Goal: Transaction & Acquisition: Purchase product/service

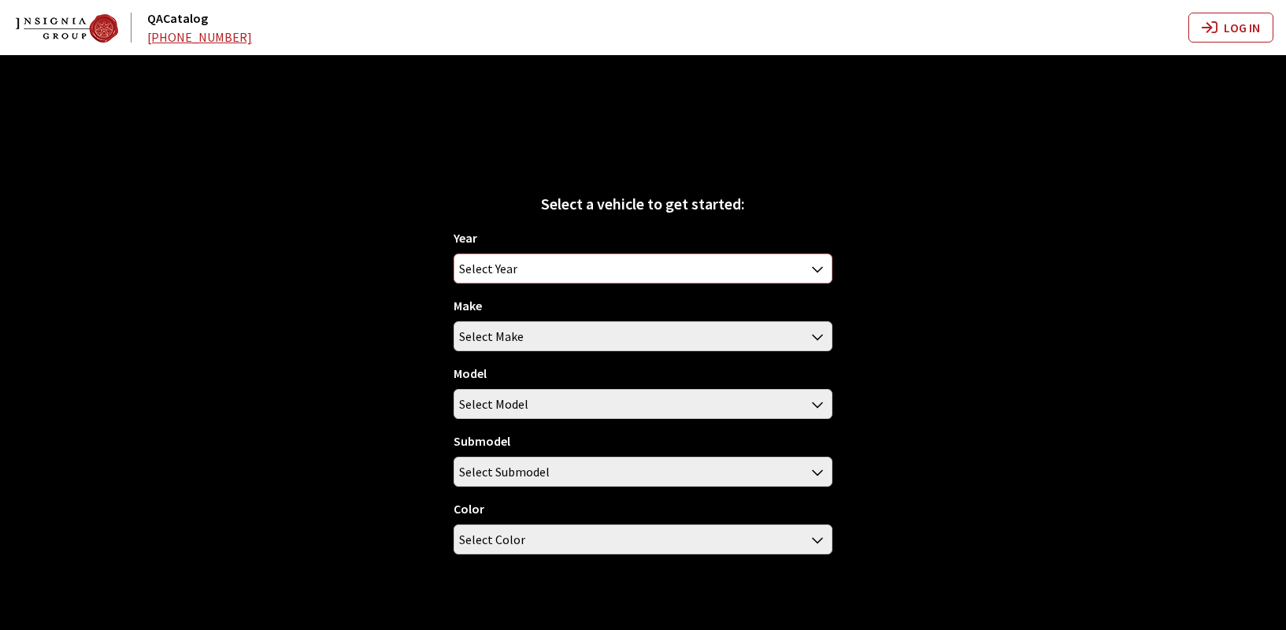
click at [510, 270] on span "Select Year" at bounding box center [488, 268] width 58 height 28
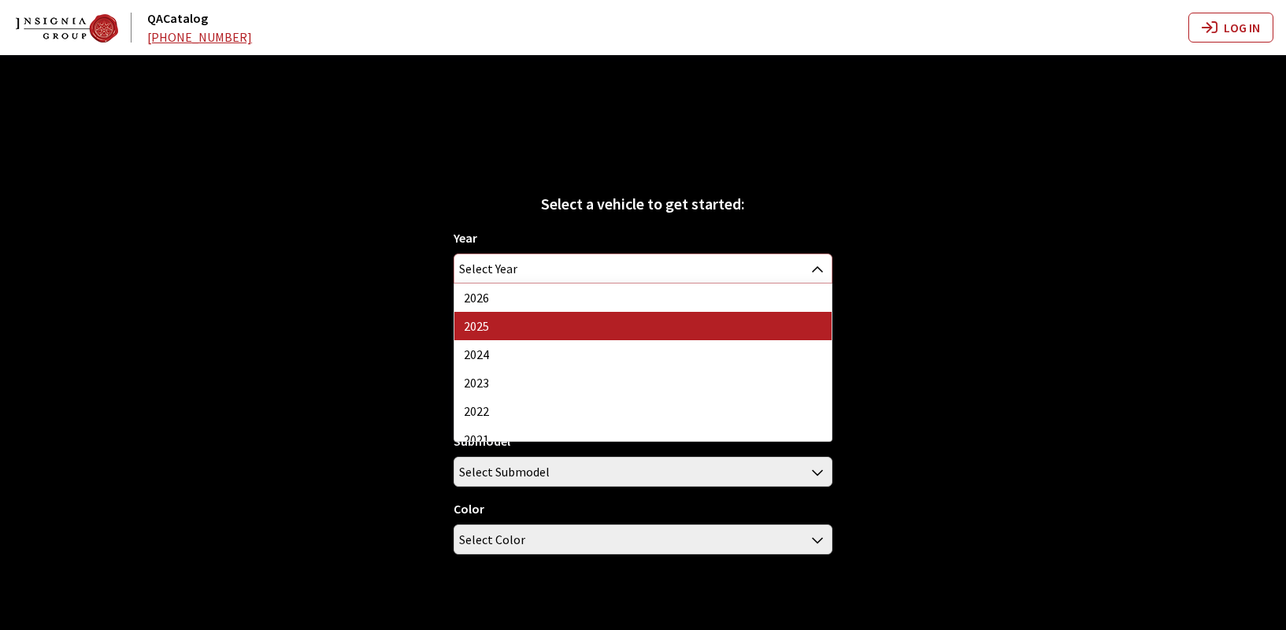
select select "43"
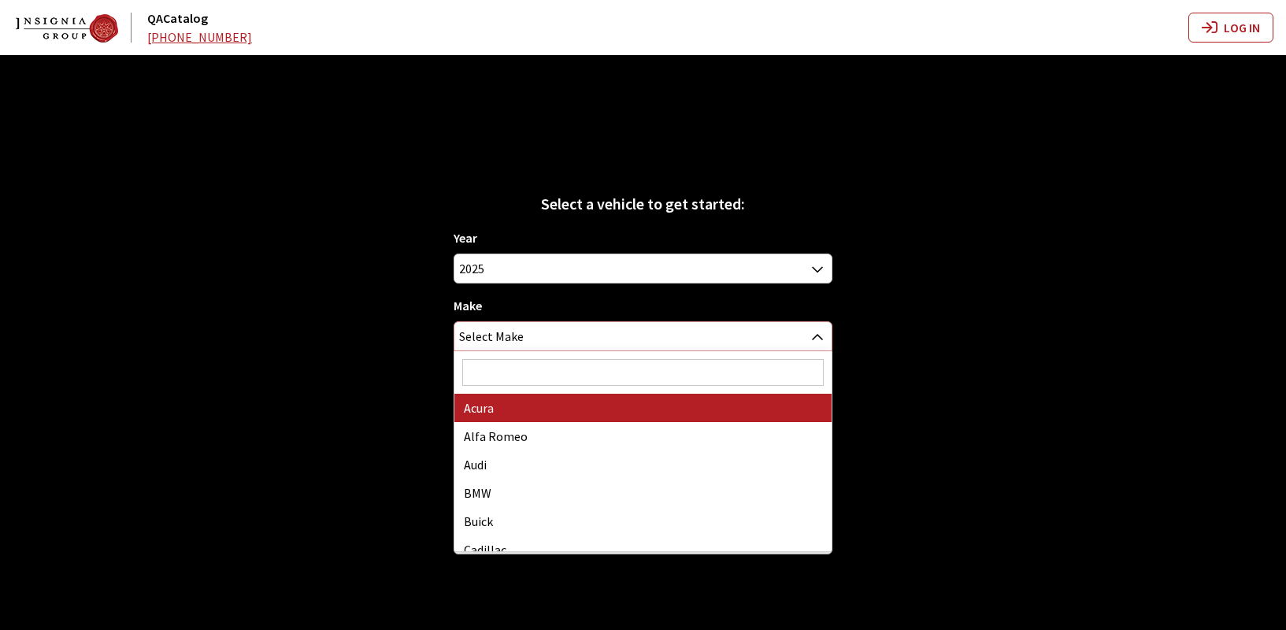
click at [481, 334] on span "Select Make" at bounding box center [491, 336] width 65 height 28
select select "22"
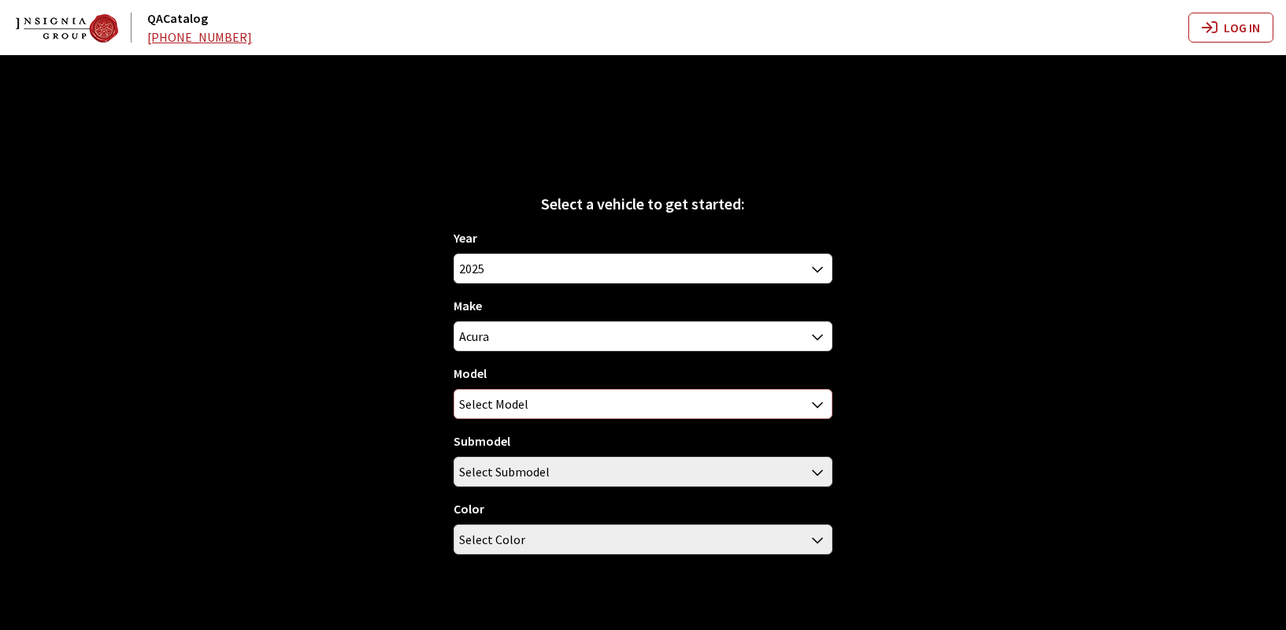
click at [484, 407] on span "Select Model" at bounding box center [493, 404] width 69 height 28
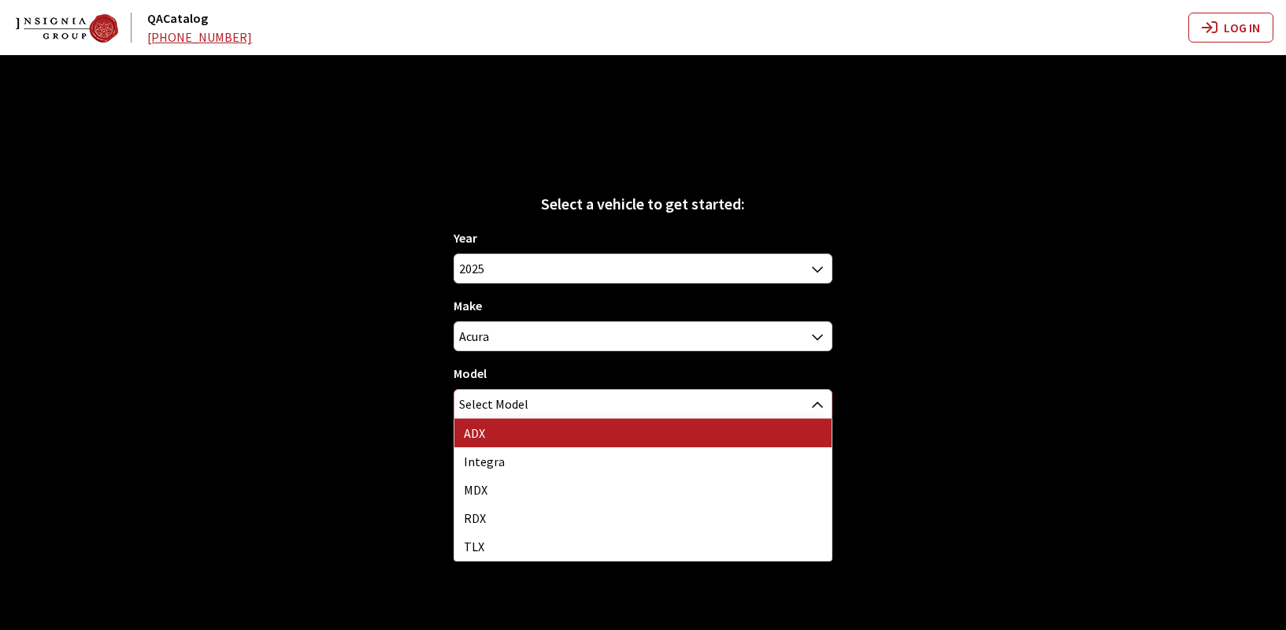
select select "1421"
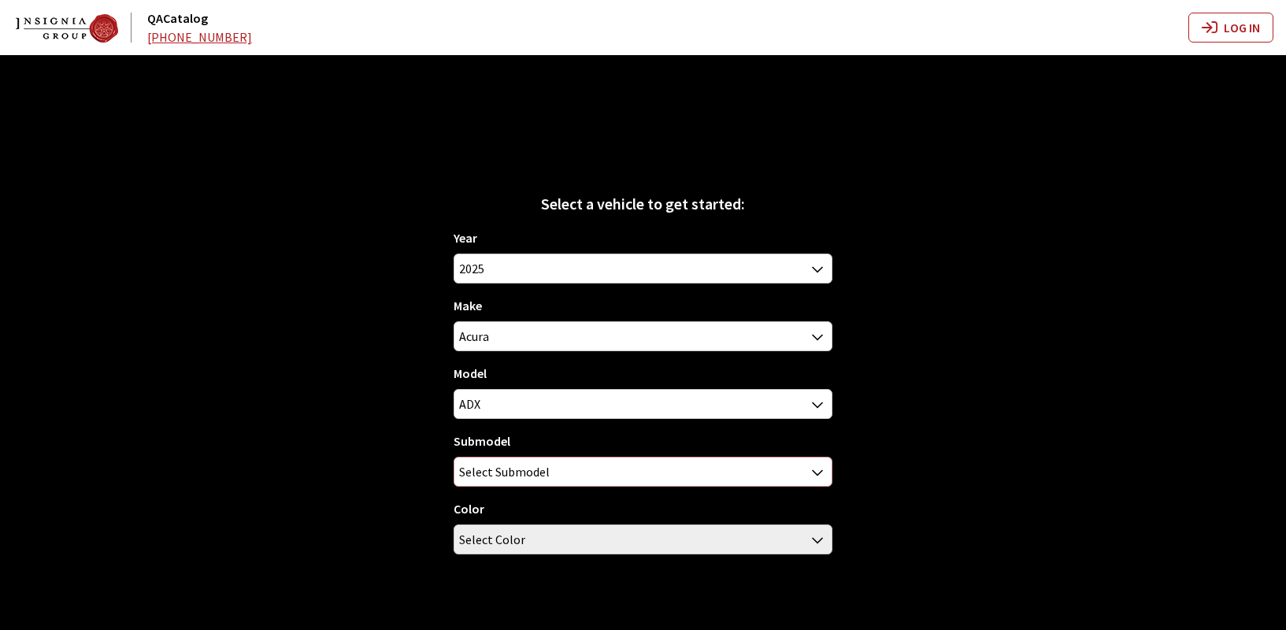
click at [533, 474] on span "Select Submodel" at bounding box center [504, 472] width 91 height 28
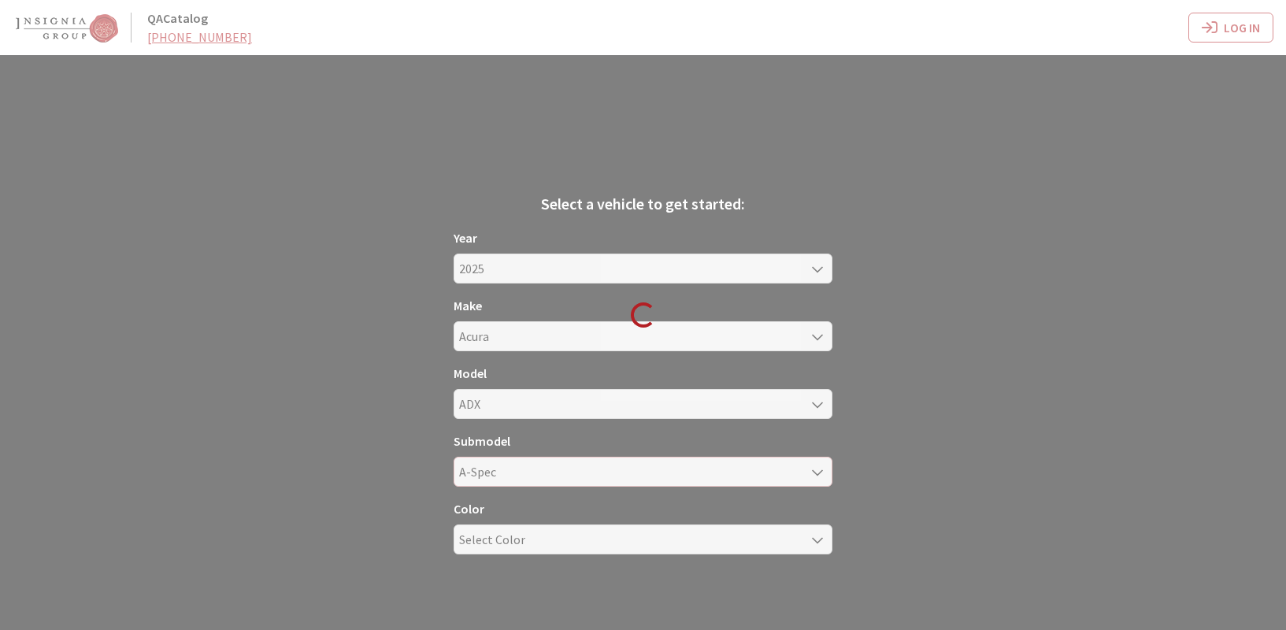
select select "2098"
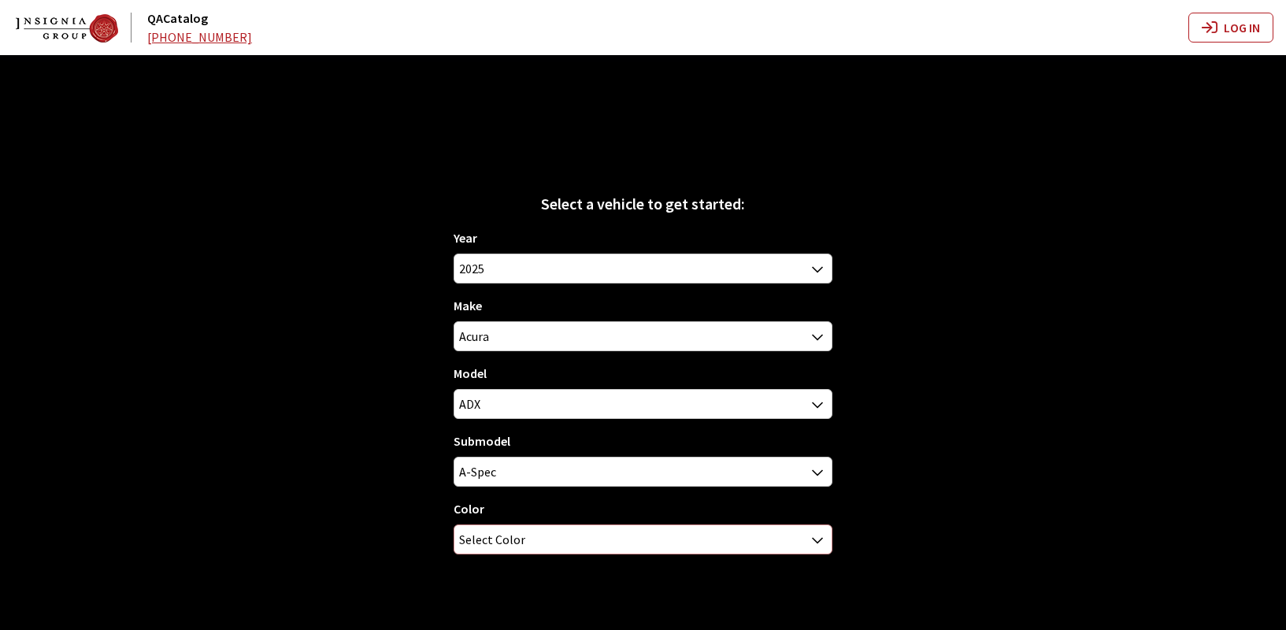
click at [503, 548] on span "Select Color" at bounding box center [492, 539] width 66 height 28
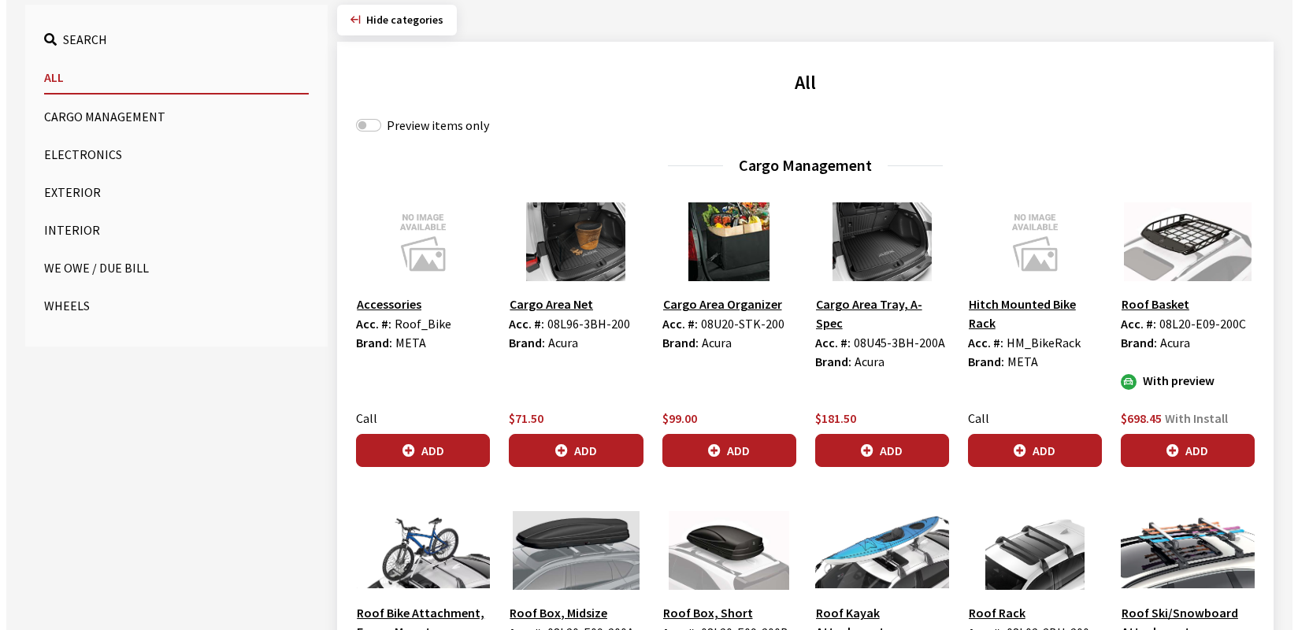
scroll to position [523, 0]
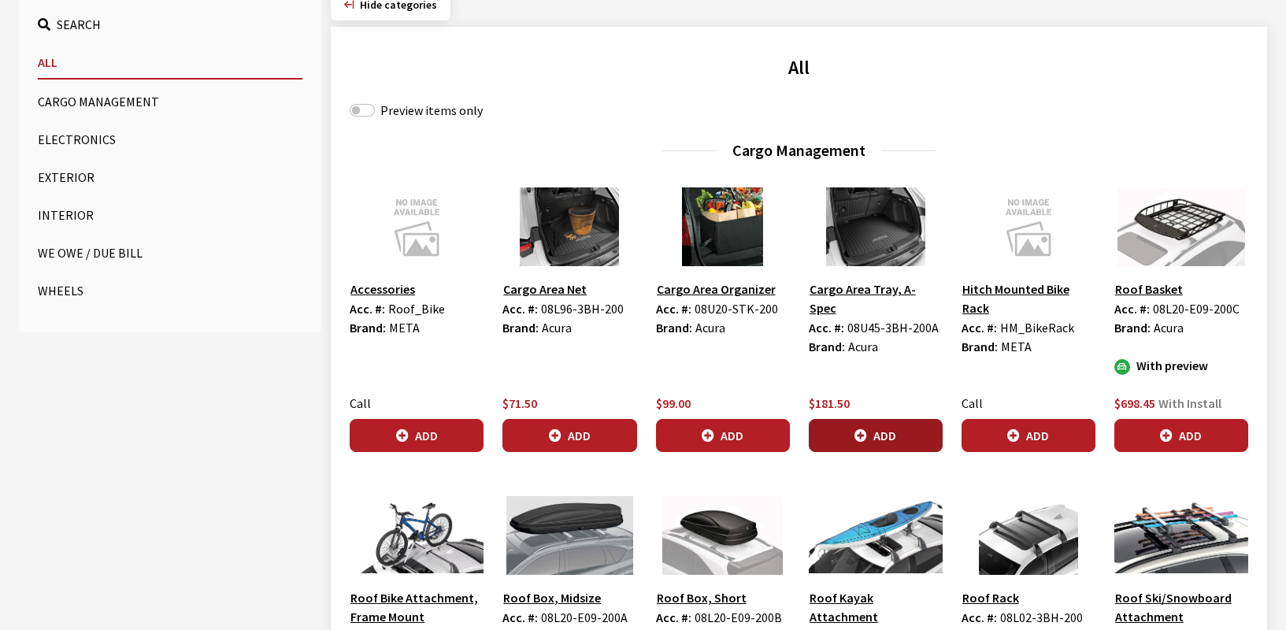
click at [889, 437] on button "Add" at bounding box center [876, 435] width 134 height 33
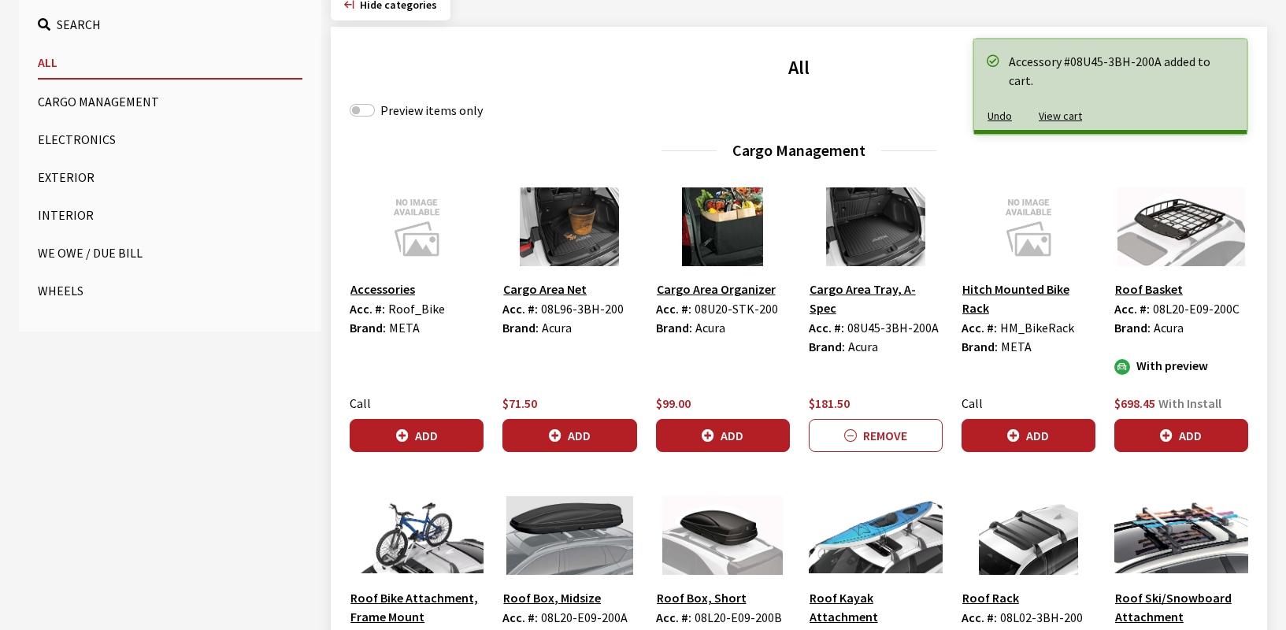
click at [1062, 121] on button "View cart" at bounding box center [1061, 116] width 70 height 28
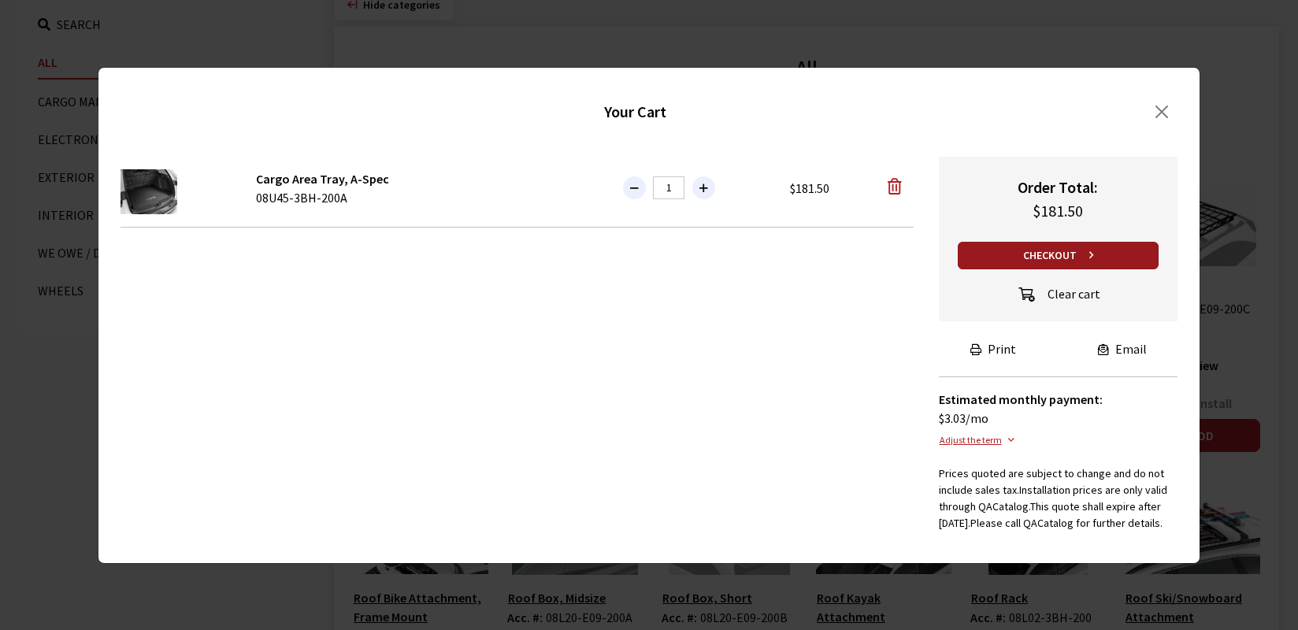
click at [1049, 251] on button "Checkout" at bounding box center [1059, 256] width 202 height 28
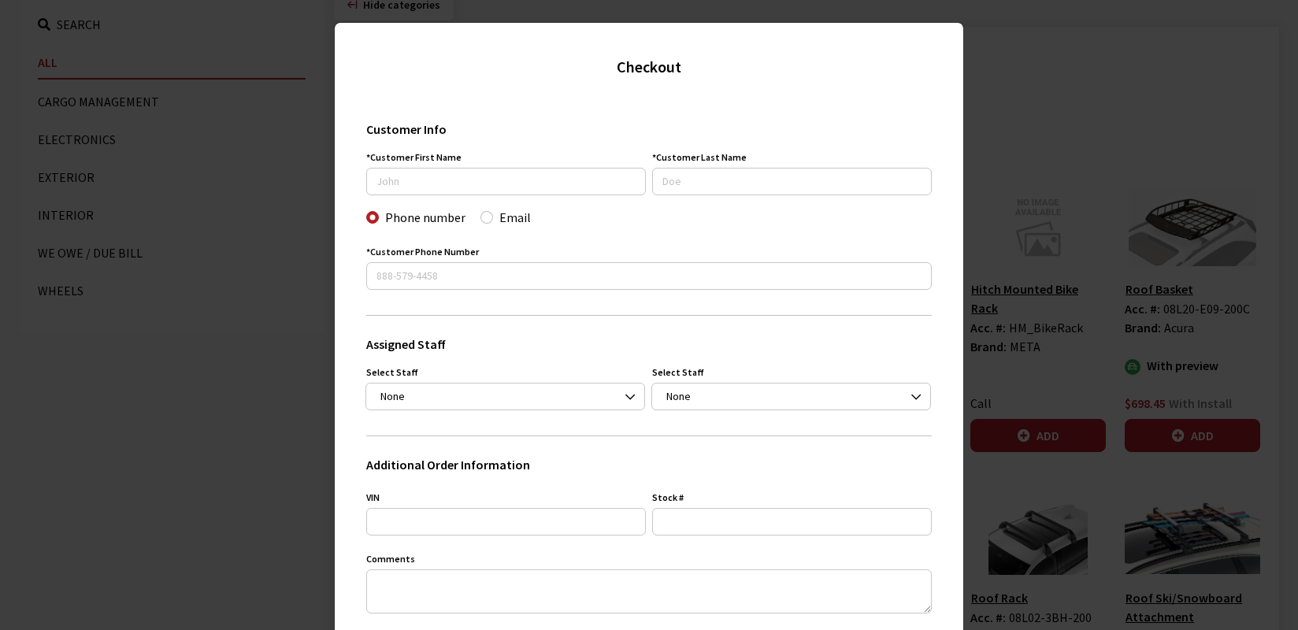
click at [191, 458] on div "Checkout Customer Info Customer First Name Customer Last Name Phone number Emai…" at bounding box center [649, 315] width 1298 height 630
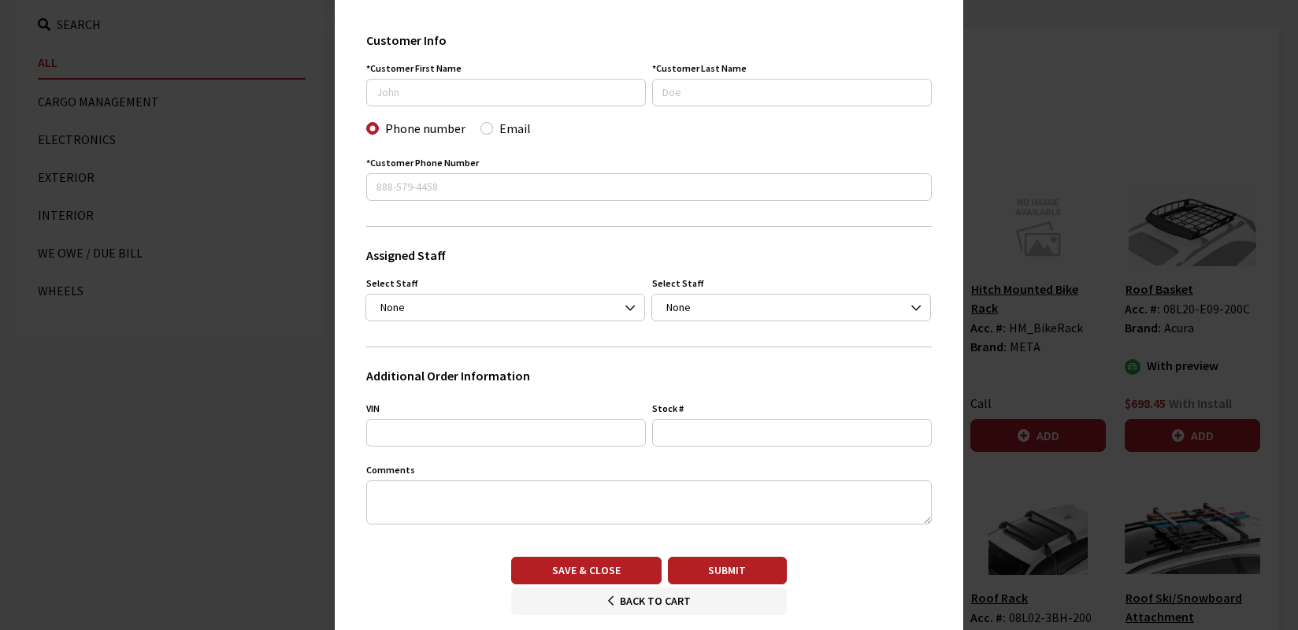
scroll to position [128, 0]
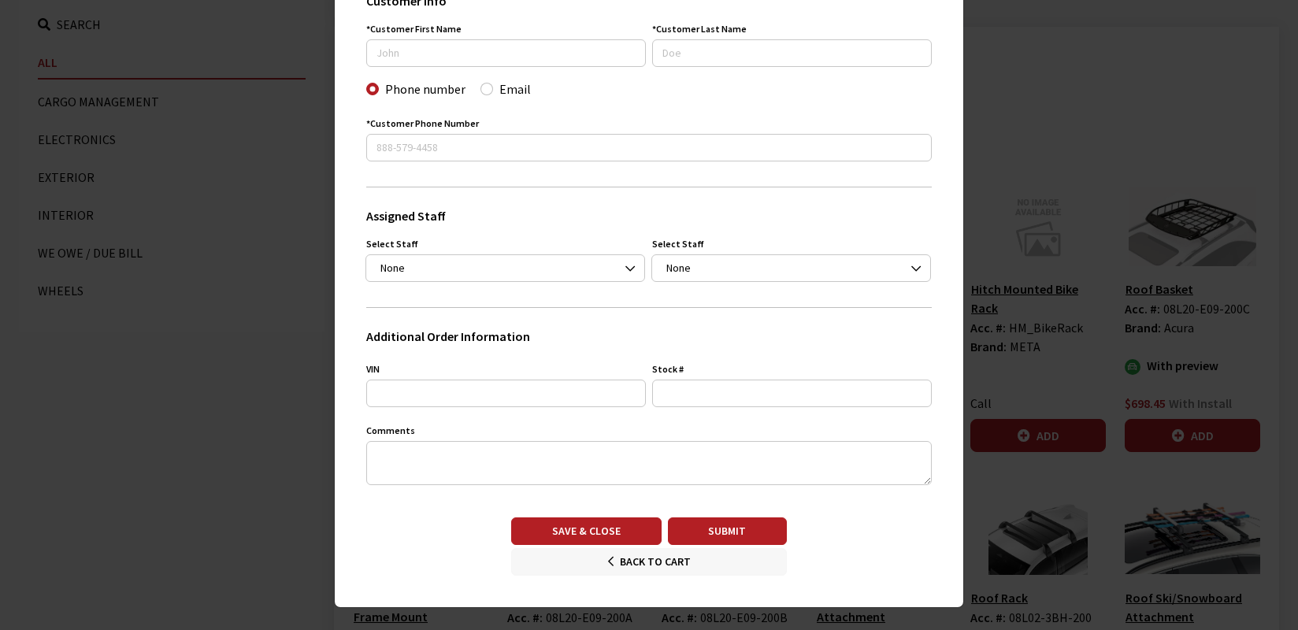
click at [639, 562] on button "Back to Cart" at bounding box center [649, 562] width 276 height 28
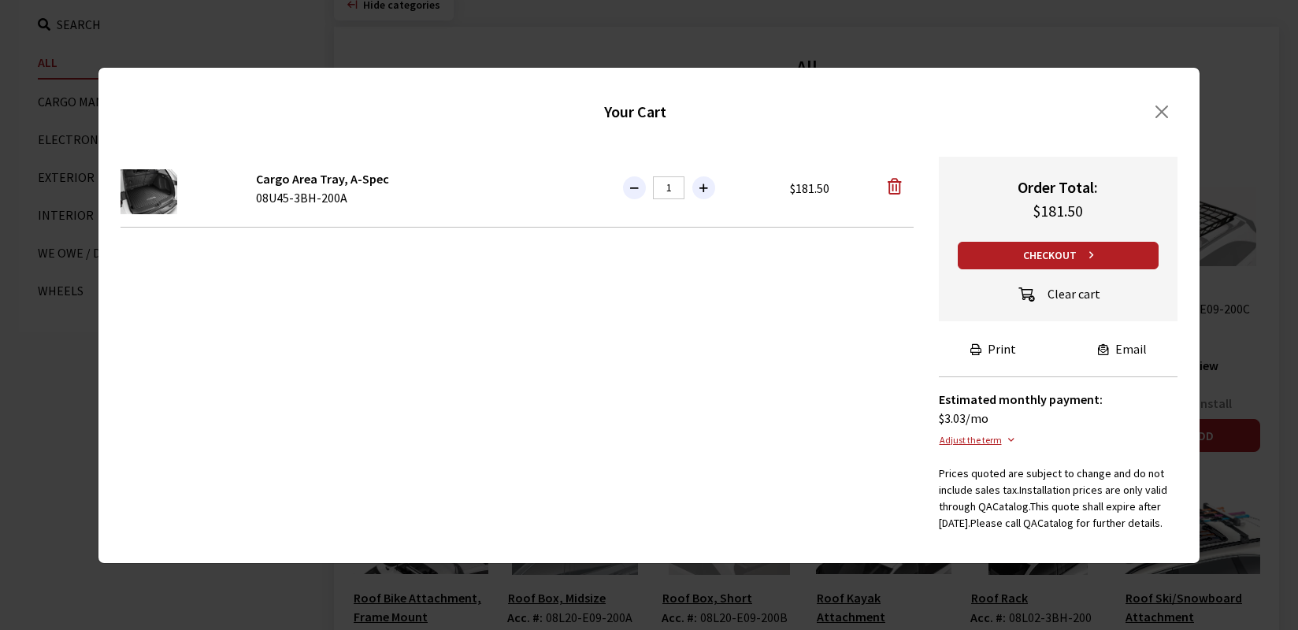
click at [1048, 286] on div "submit" at bounding box center [1032, 295] width 32 height 25
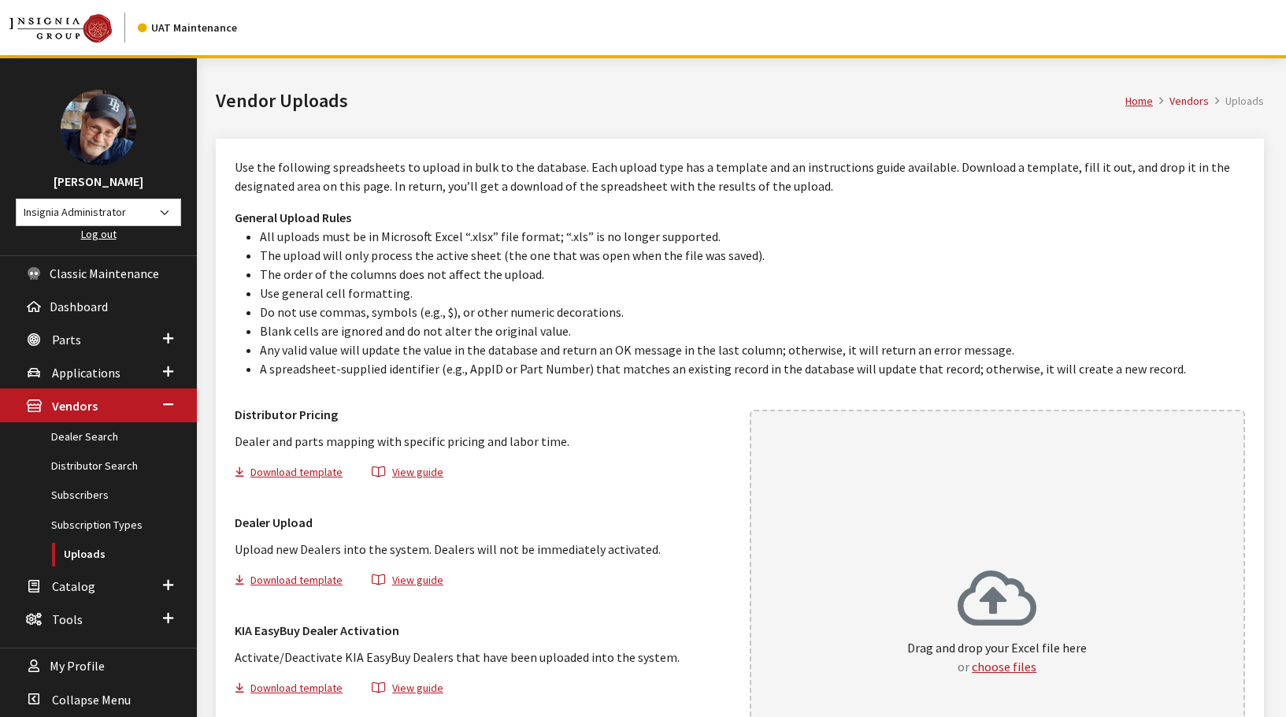
click at [626, 128] on div "Home Vendors Uploads Vendor Uploads" at bounding box center [739, 98] width 1067 height 80
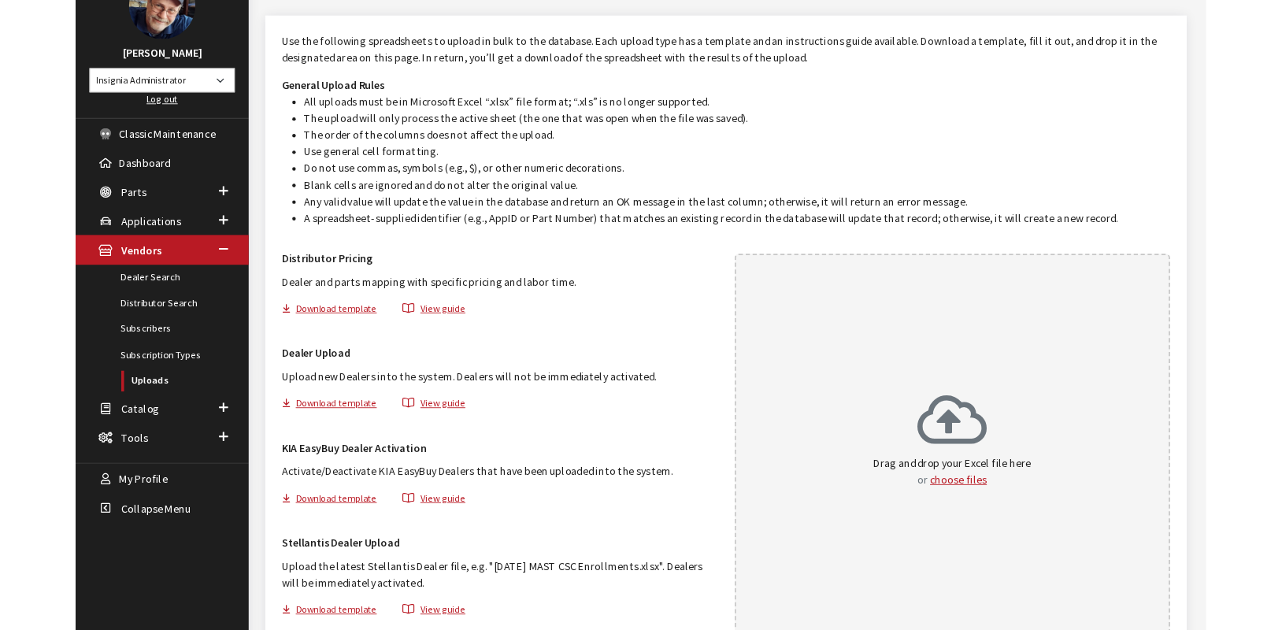
scroll to position [129, 0]
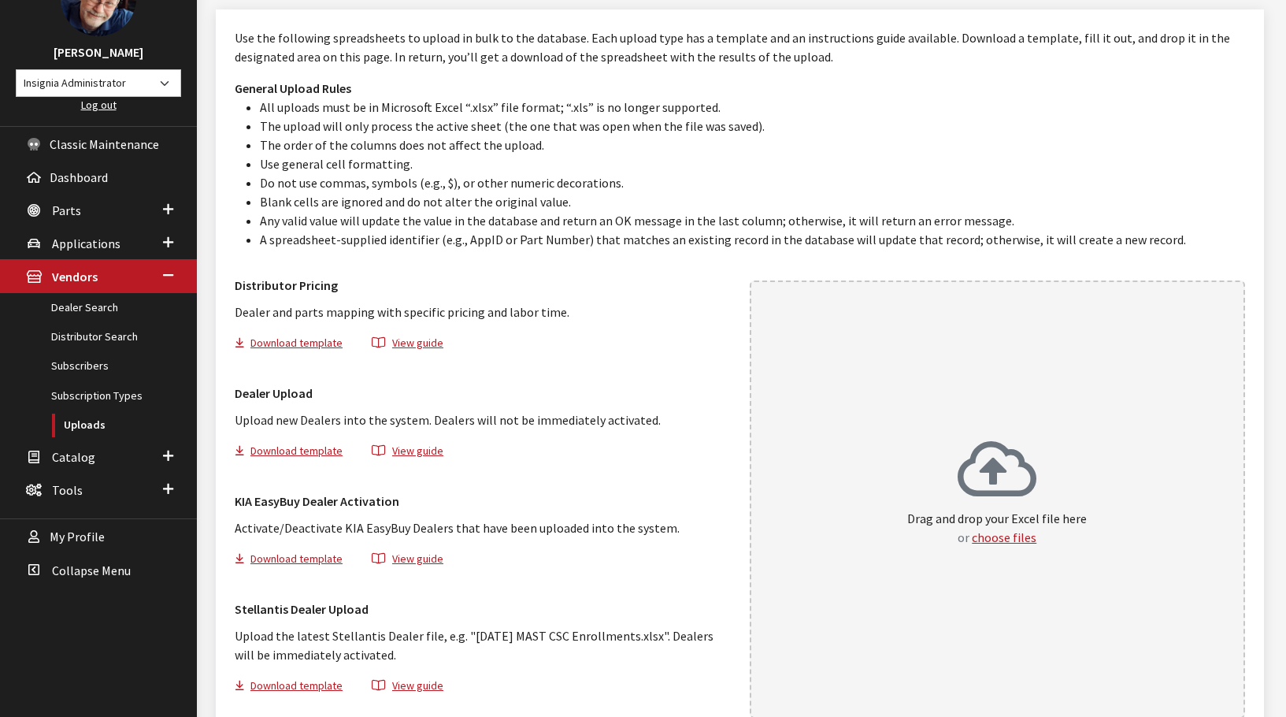
click at [1187, 68] on div "Use the following spreadsheets to upload in bulk to the database. Each upload t…" at bounding box center [740, 138] width 1011 height 221
